Goal: Information Seeking & Learning: Learn about a topic

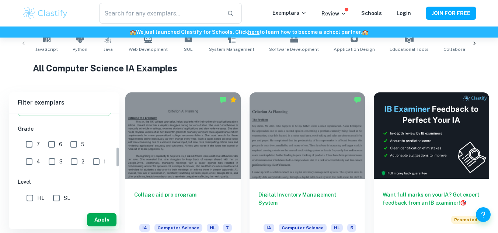
scroll to position [152, 0]
click at [32, 146] on input "7" at bounding box center [29, 145] width 15 height 15
checkbox input "true"
click at [97, 211] on div "Apply" at bounding box center [64, 220] width 111 height 19
click at [28, 198] on input "HL" at bounding box center [29, 199] width 15 height 15
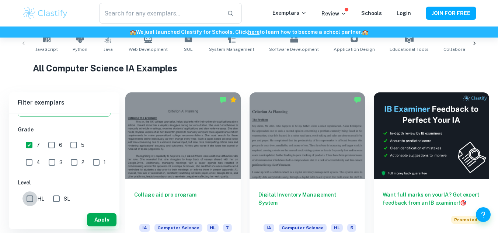
checkbox input "true"
click at [93, 221] on button "Apply" at bounding box center [102, 220] width 30 height 13
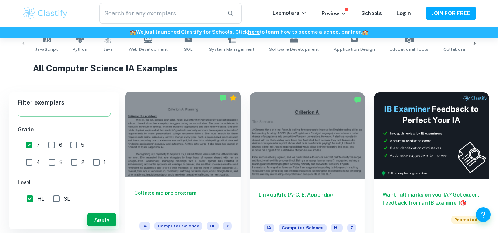
click at [189, 139] on div at bounding box center [182, 134] width 115 height 87
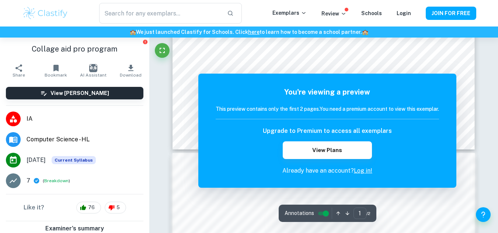
scroll to position [270, 0]
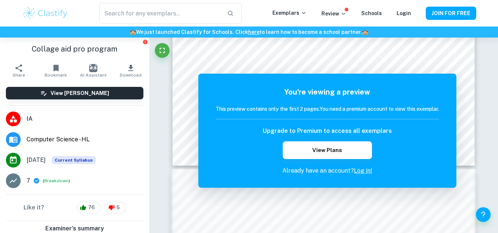
click at [482, 108] on div "Correct Criterion A The student describes an appropriate scenario for investiga…" at bounding box center [323, 190] width 349 height 844
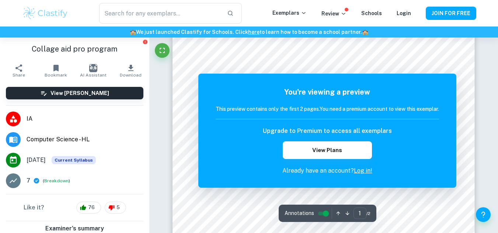
scroll to position [0, 0]
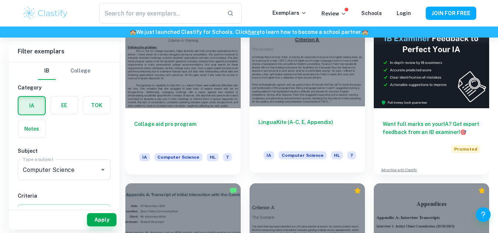
scroll to position [226, 0]
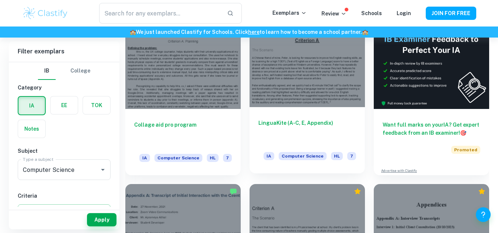
click at [320, 72] on div at bounding box center [307, 64] width 115 height 87
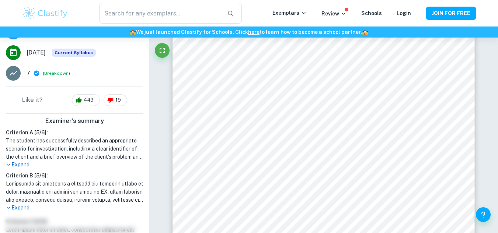
scroll to position [126, 0]
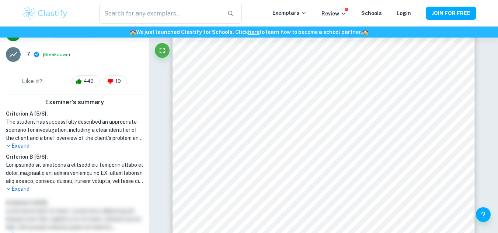
click at [26, 188] on p "Expand" at bounding box center [75, 189] width 138 height 8
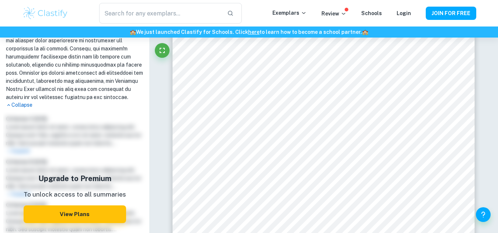
scroll to position [356, 0]
click at [22, 110] on p "Collapse" at bounding box center [75, 106] width 138 height 8
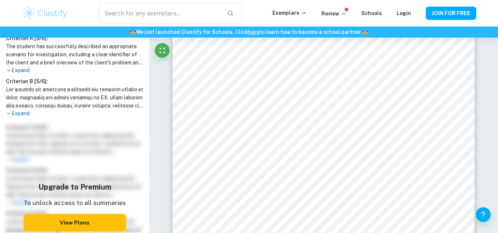
click at [22, 115] on p "Expand" at bounding box center [75, 114] width 138 height 8
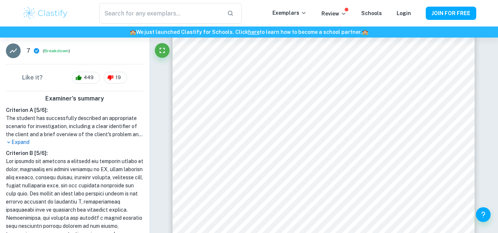
scroll to position [0, 0]
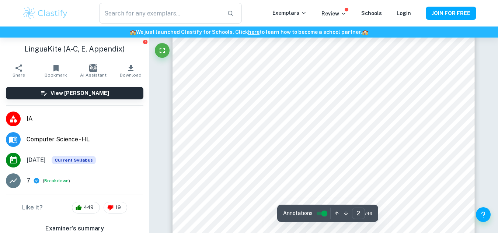
type input "1"
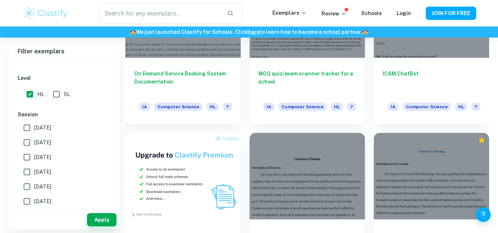
scroll to position [281, 0]
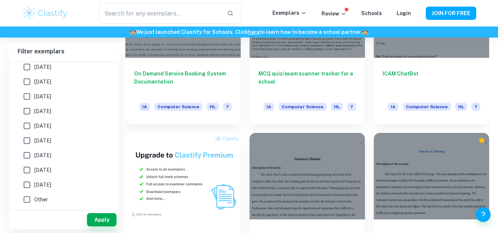
click at [372, 26] on div "​ Exemplars Review Schools Login JOIN FOR FREE" at bounding box center [249, 13] width 498 height 27
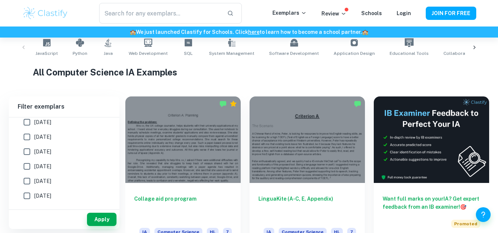
scroll to position [152, 0]
